Goal: Task Accomplishment & Management: Use online tool/utility

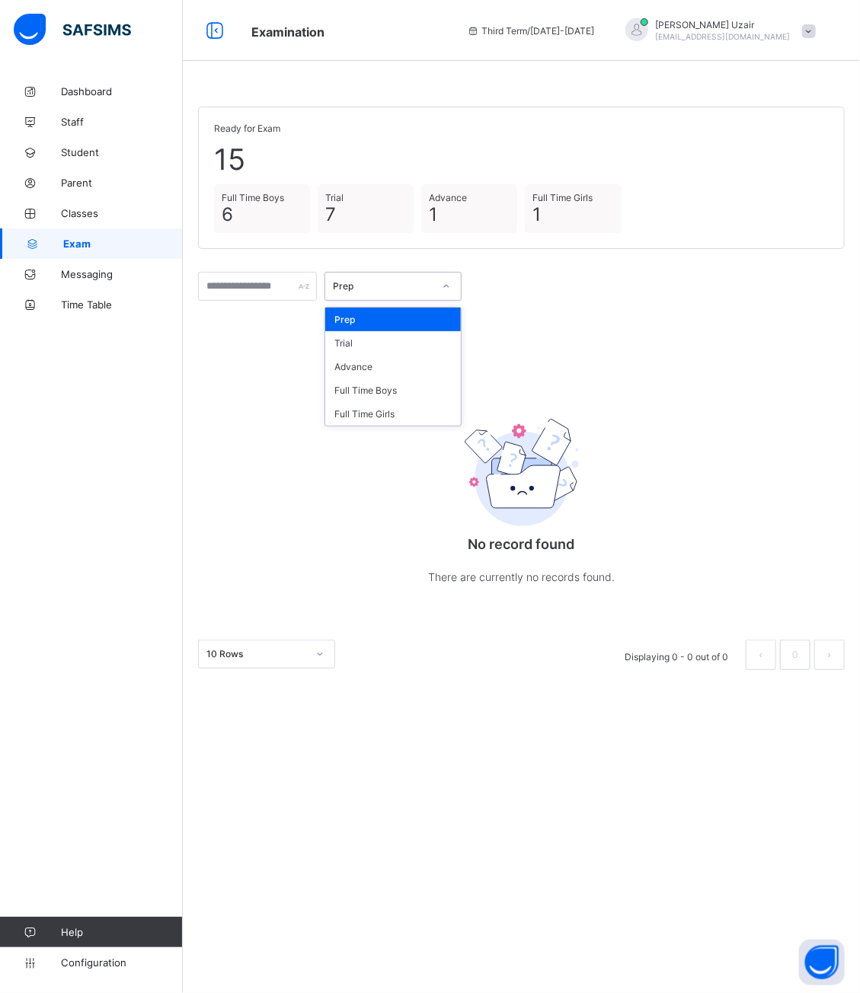
click at [430, 292] on div "Prep" at bounding box center [378, 286] width 107 height 21
click at [396, 391] on div "Full Time Boys" at bounding box center [393, 391] width 136 height 24
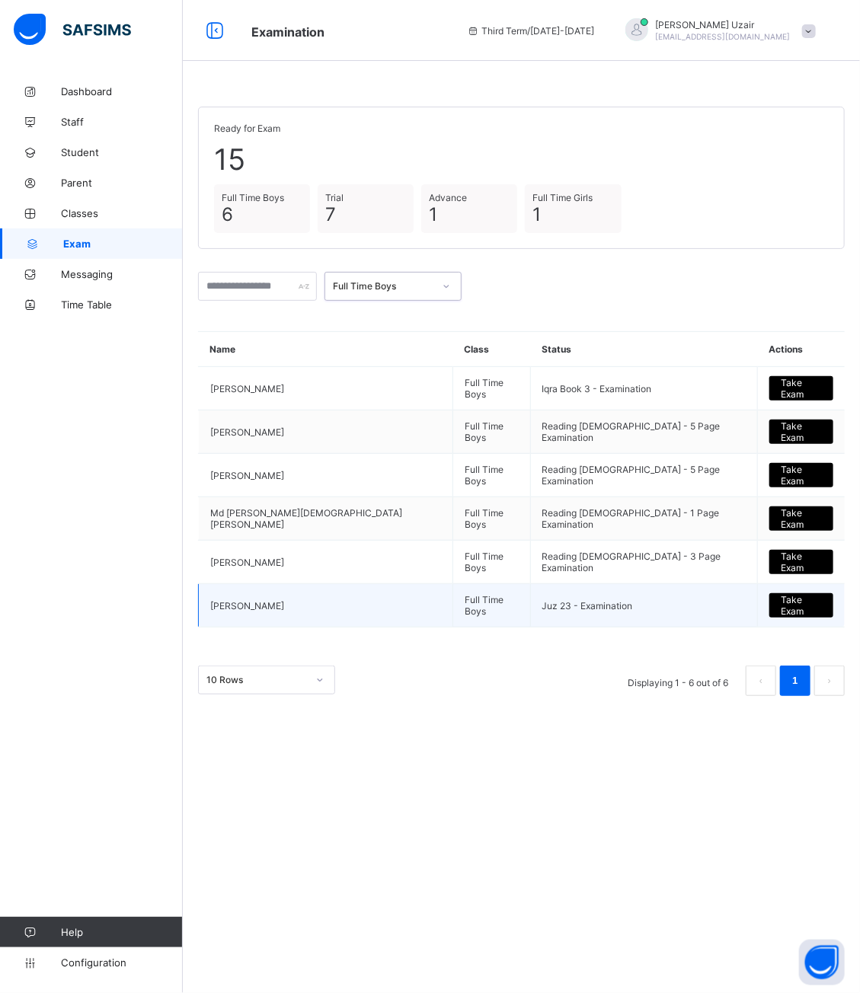
click at [769, 612] on div "Take Exam" at bounding box center [801, 605] width 64 height 24
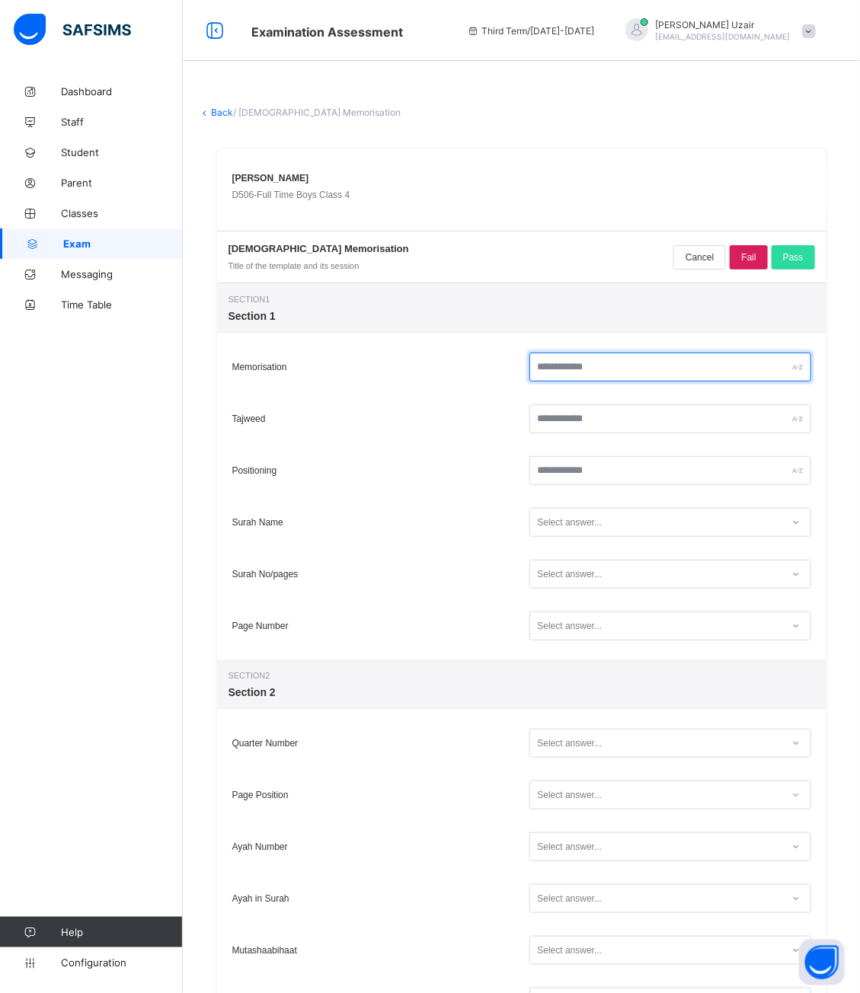
click at [599, 366] on input "text" at bounding box center [670, 367] width 282 height 29
type input "**"
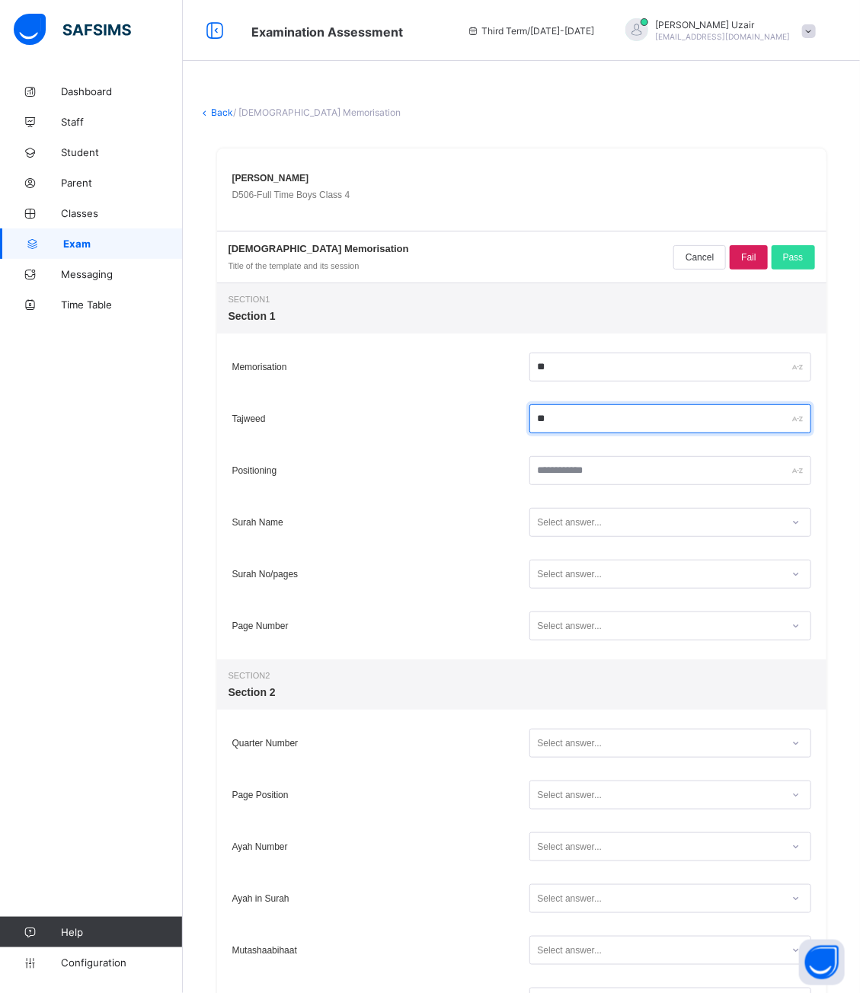
type input "**"
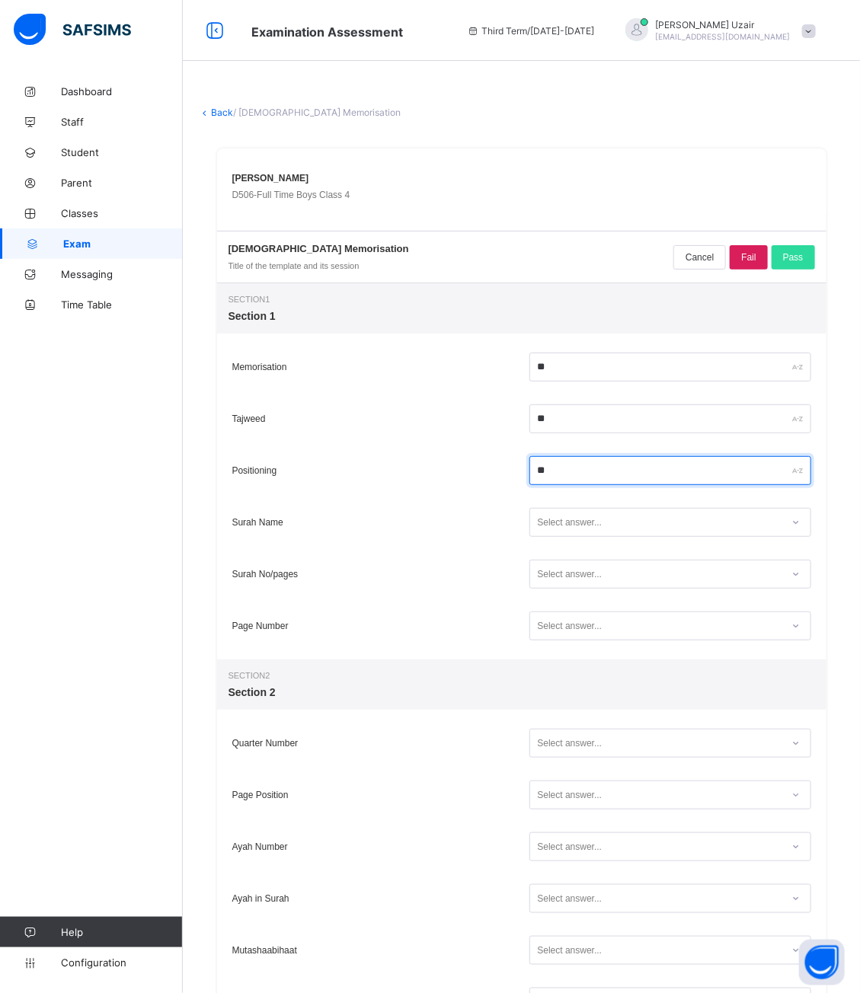
type input "**"
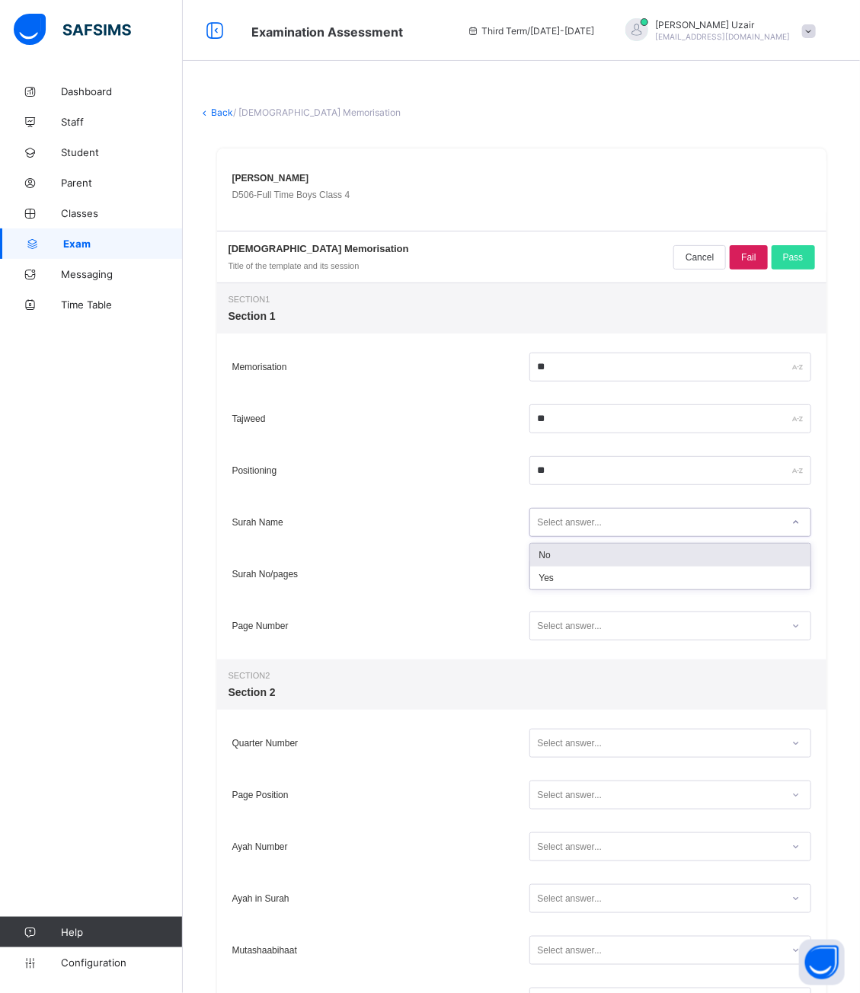
click at [622, 528] on div "Select answer..." at bounding box center [655, 523] width 251 height 21
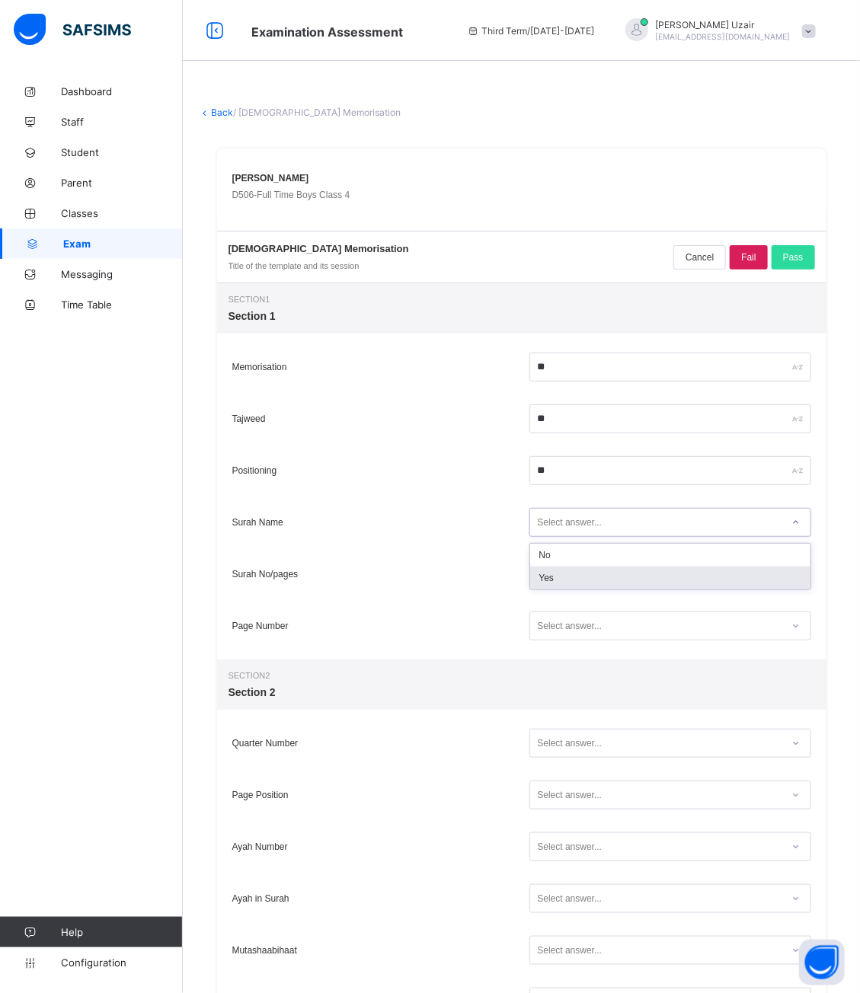
click at [597, 575] on div "Yes" at bounding box center [670, 578] width 280 height 23
click at [597, 575] on div "Select answer..." at bounding box center [570, 574] width 65 height 29
click at [591, 641] on div "Yes" at bounding box center [670, 629] width 280 height 23
click at [587, 632] on div "Select answer..." at bounding box center [570, 626] width 65 height 29
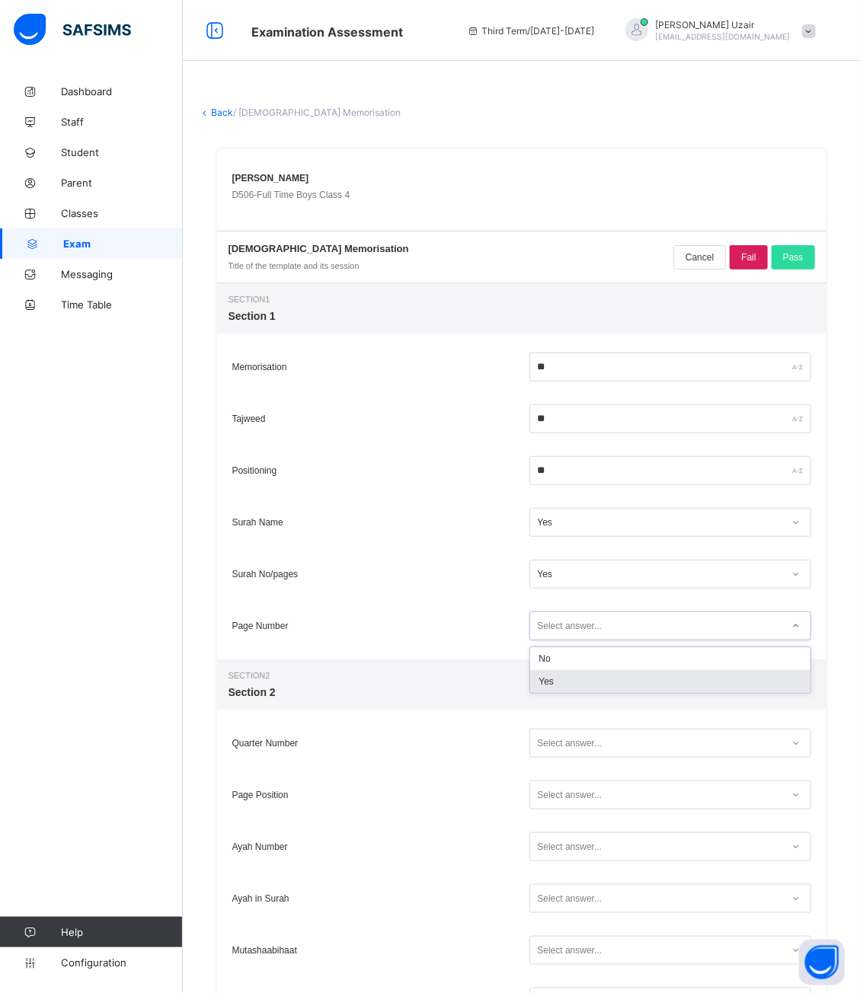
click at [583, 675] on div "Yes" at bounding box center [670, 681] width 280 height 23
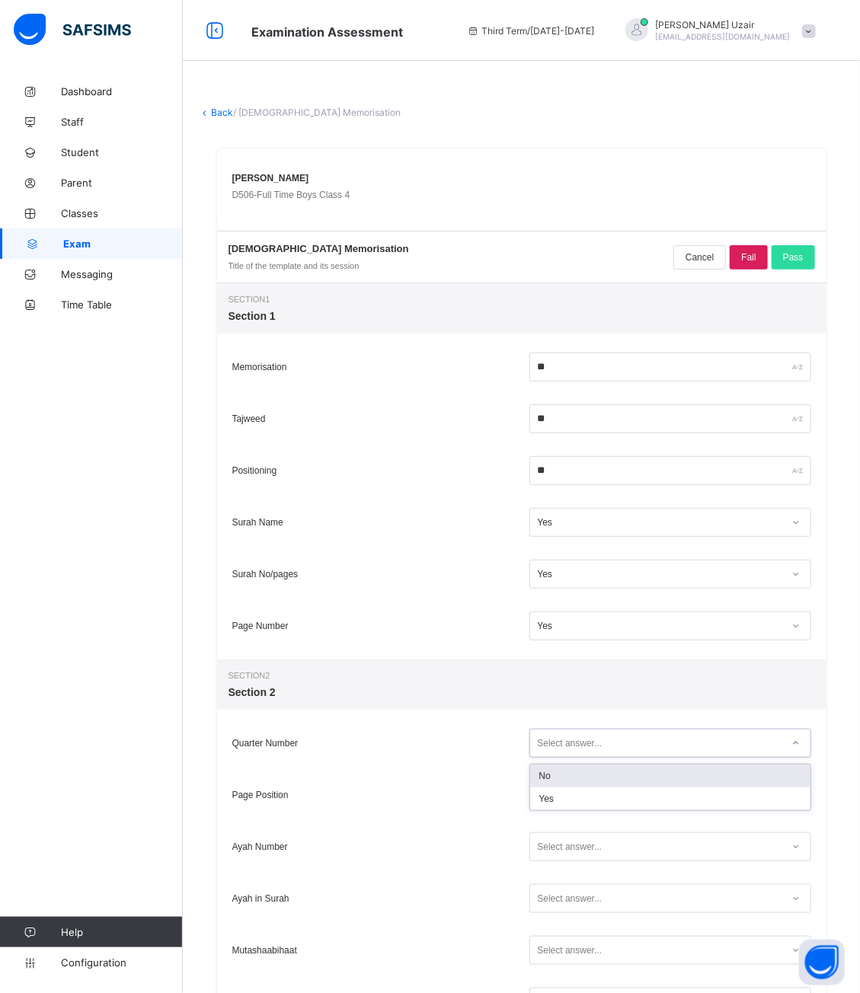
click at [580, 740] on div "Select answer..." at bounding box center [570, 743] width 65 height 29
click at [568, 788] on div "Yes" at bounding box center [670, 799] width 280 height 23
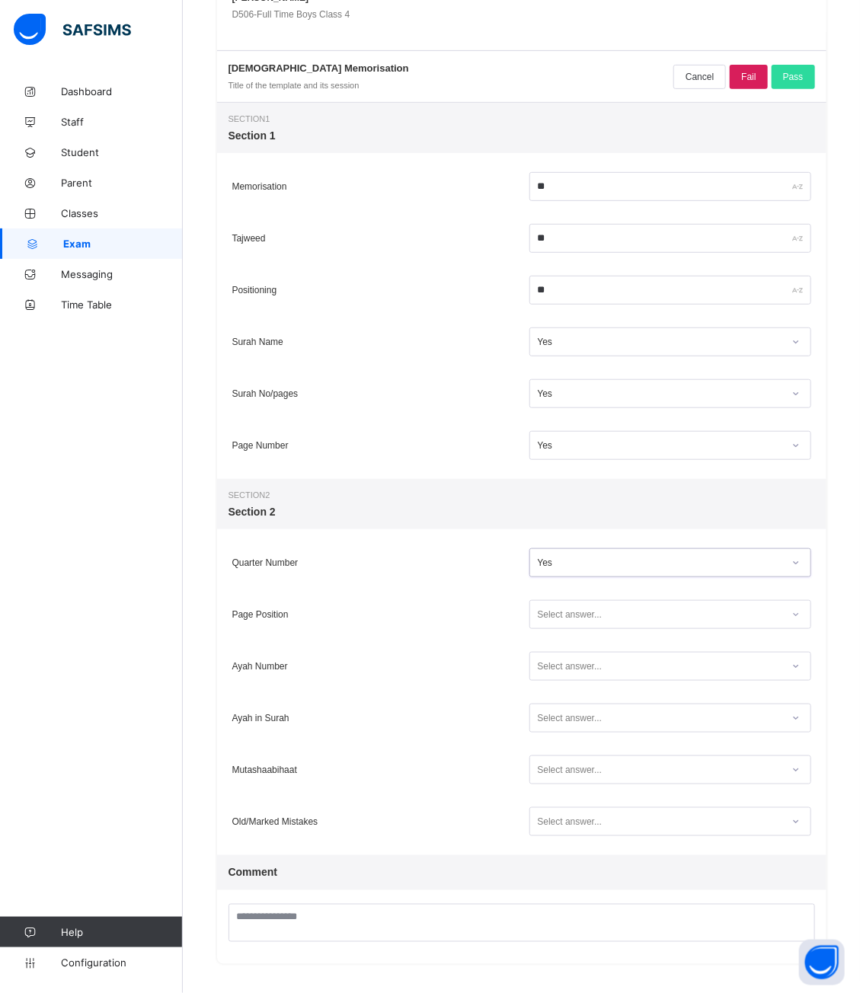
scroll to position [177, 0]
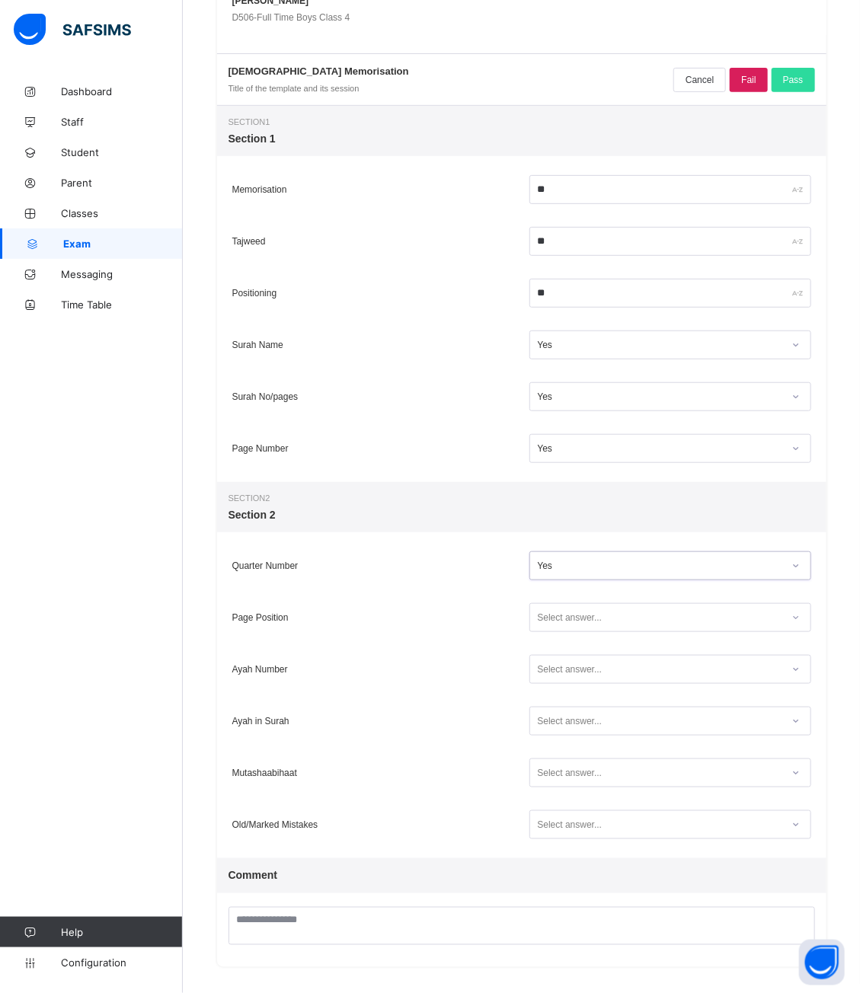
click at [551, 616] on div "Select answer..." at bounding box center [570, 617] width 65 height 29
click at [550, 663] on div "Yes" at bounding box center [670, 673] width 280 height 23
click at [551, 683] on div "Select answer..." at bounding box center [670, 669] width 282 height 29
click at [551, 729] on div "Yes" at bounding box center [670, 725] width 280 height 23
click at [551, 737] on div "Select answer..." at bounding box center [670, 721] width 289 height 37
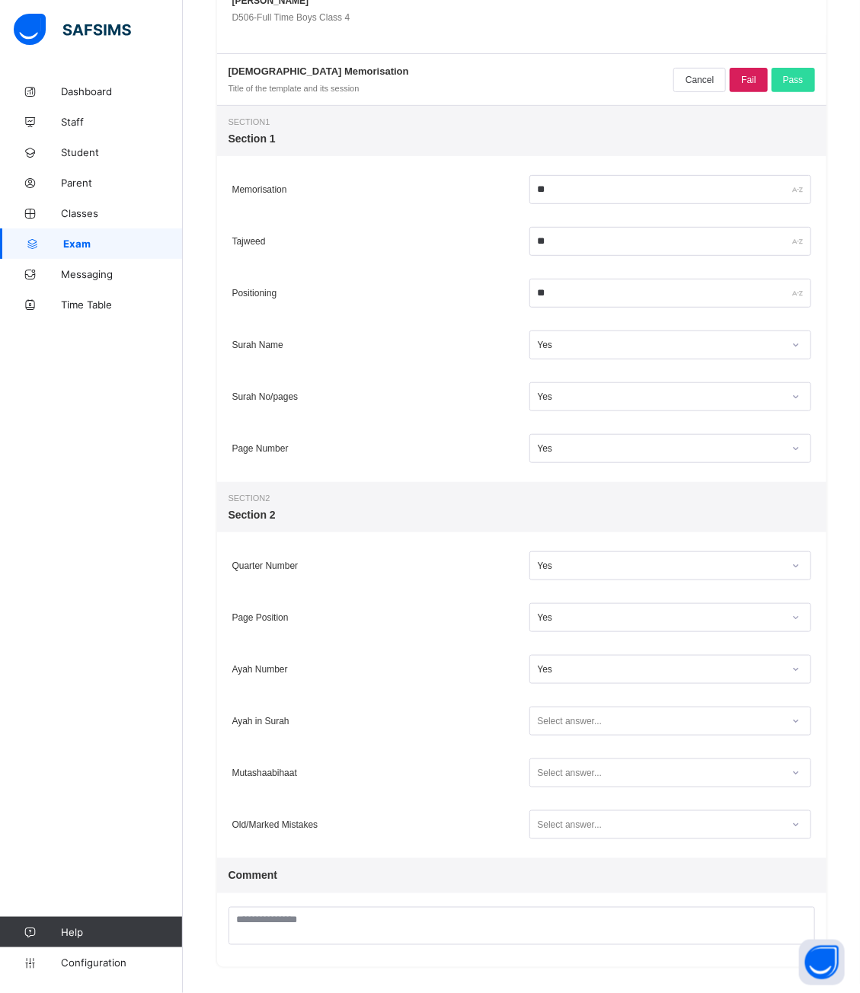
click at [551, 724] on div "Select answer..." at bounding box center [570, 721] width 65 height 29
click at [551, 774] on div "Yes" at bounding box center [670, 776] width 280 height 23
click at [551, 774] on div "Select answer..." at bounding box center [570, 773] width 65 height 29
click at [556, 839] on div "Yes" at bounding box center [670, 828] width 280 height 23
click at [558, 827] on div "Select answer..." at bounding box center [570, 824] width 65 height 29
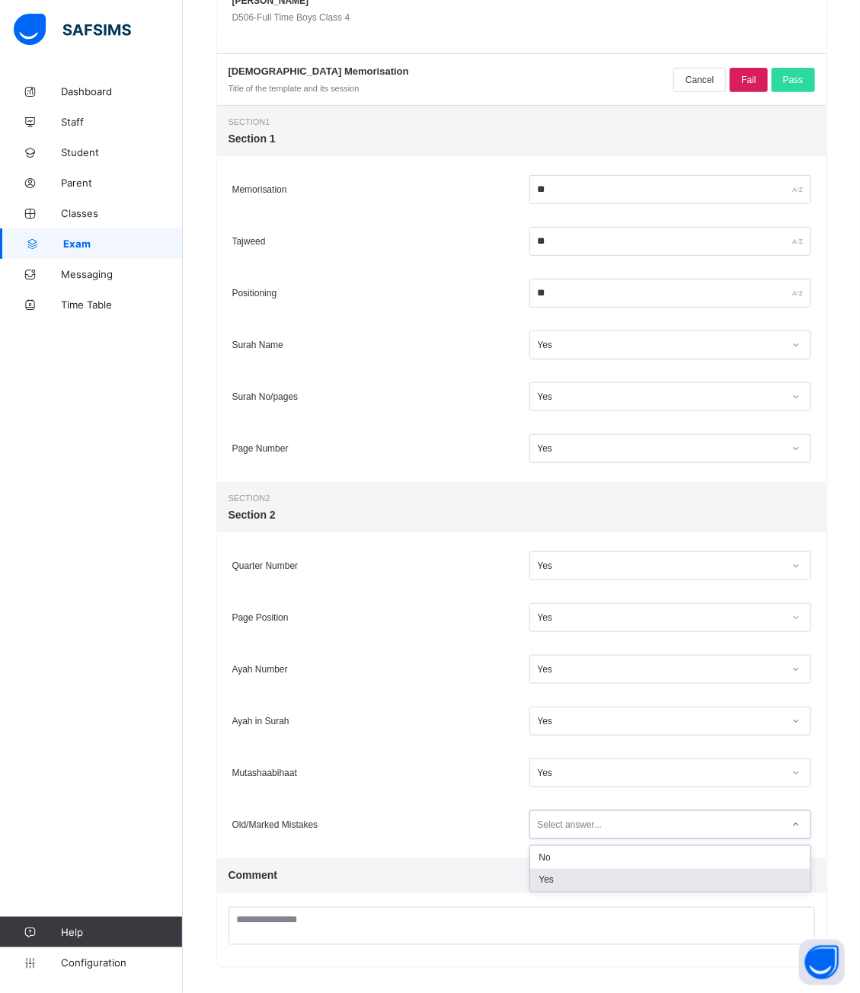
click at [557, 872] on div "Yes" at bounding box center [670, 880] width 280 height 23
click at [788, 81] on span "Pass" at bounding box center [793, 80] width 21 height 11
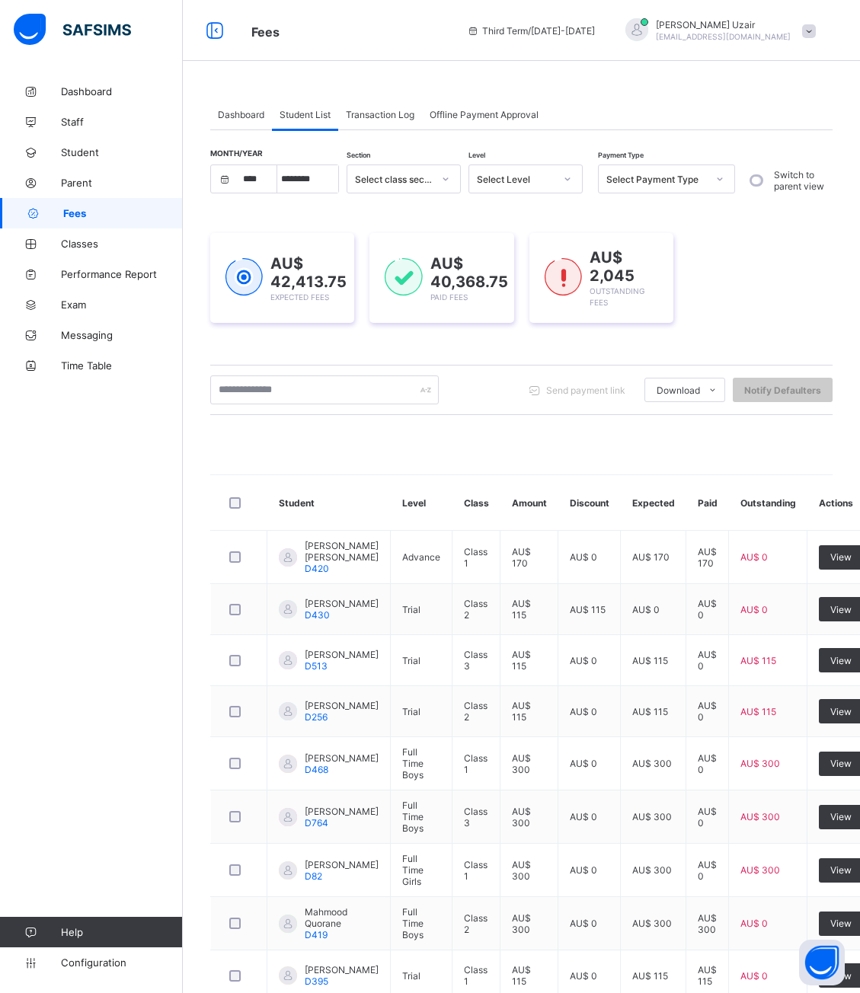
select select "****"
select select "*"
click at [506, 177] on div "Select Level" at bounding box center [516, 179] width 78 height 11
click at [663, 177] on div "Select Payment Type" at bounding box center [656, 179] width 101 height 11
click at [627, 278] on div "Unpaid" at bounding box center [667, 283] width 136 height 24
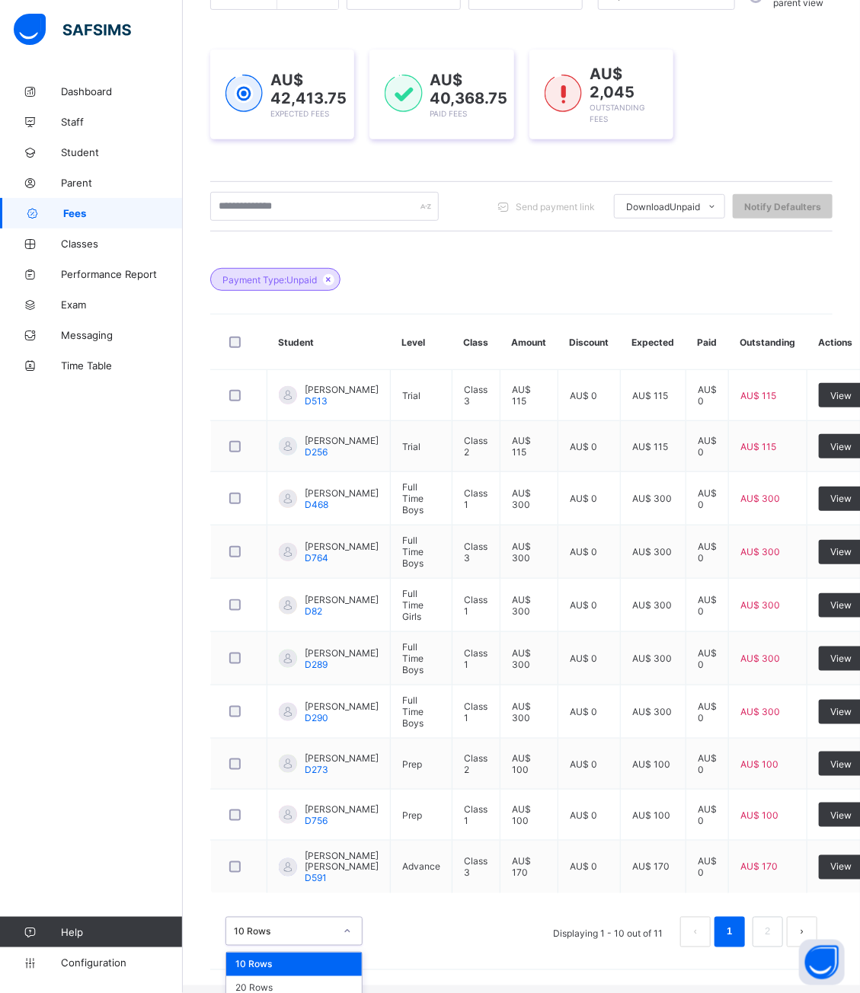
scroll to position [222, 0]
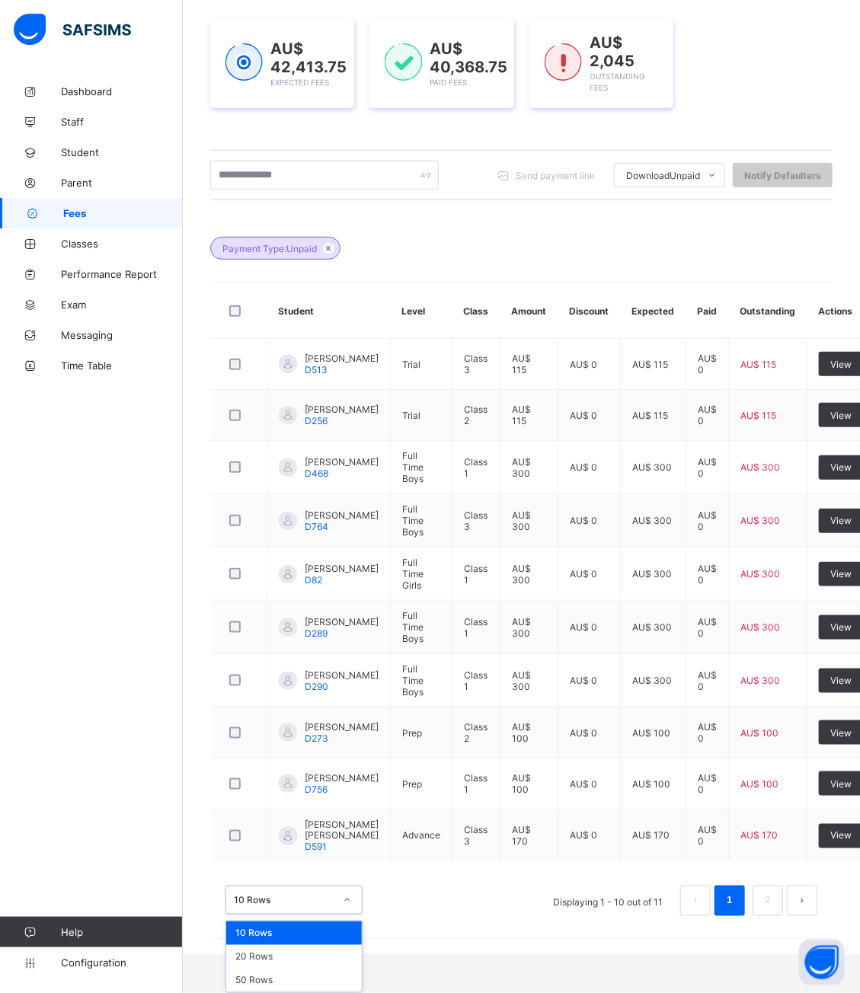
click at [335, 915] on div "option 10 Rows focused, 1 of 3. 3 results available. Use Up and Down to choose …" at bounding box center [293, 900] width 137 height 29
click at [306, 966] on div "20 Rows" at bounding box center [294, 957] width 136 height 24
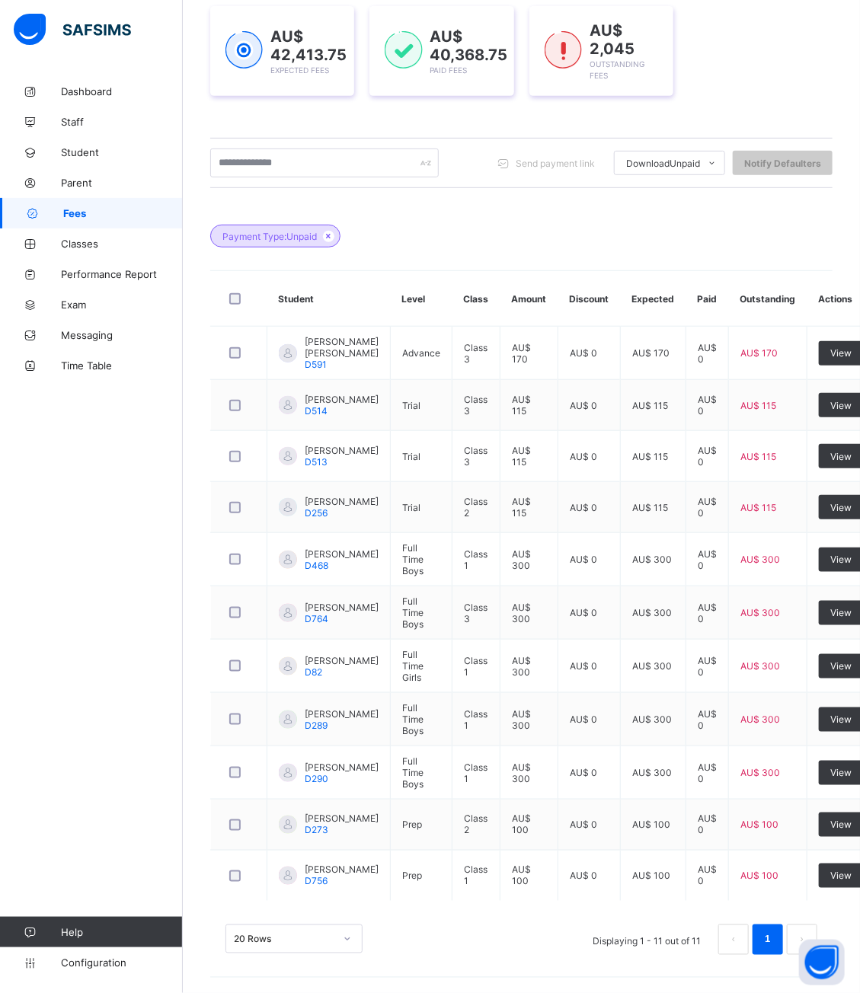
scroll to position [236, 0]
